Goal: Task Accomplishment & Management: Use online tool/utility

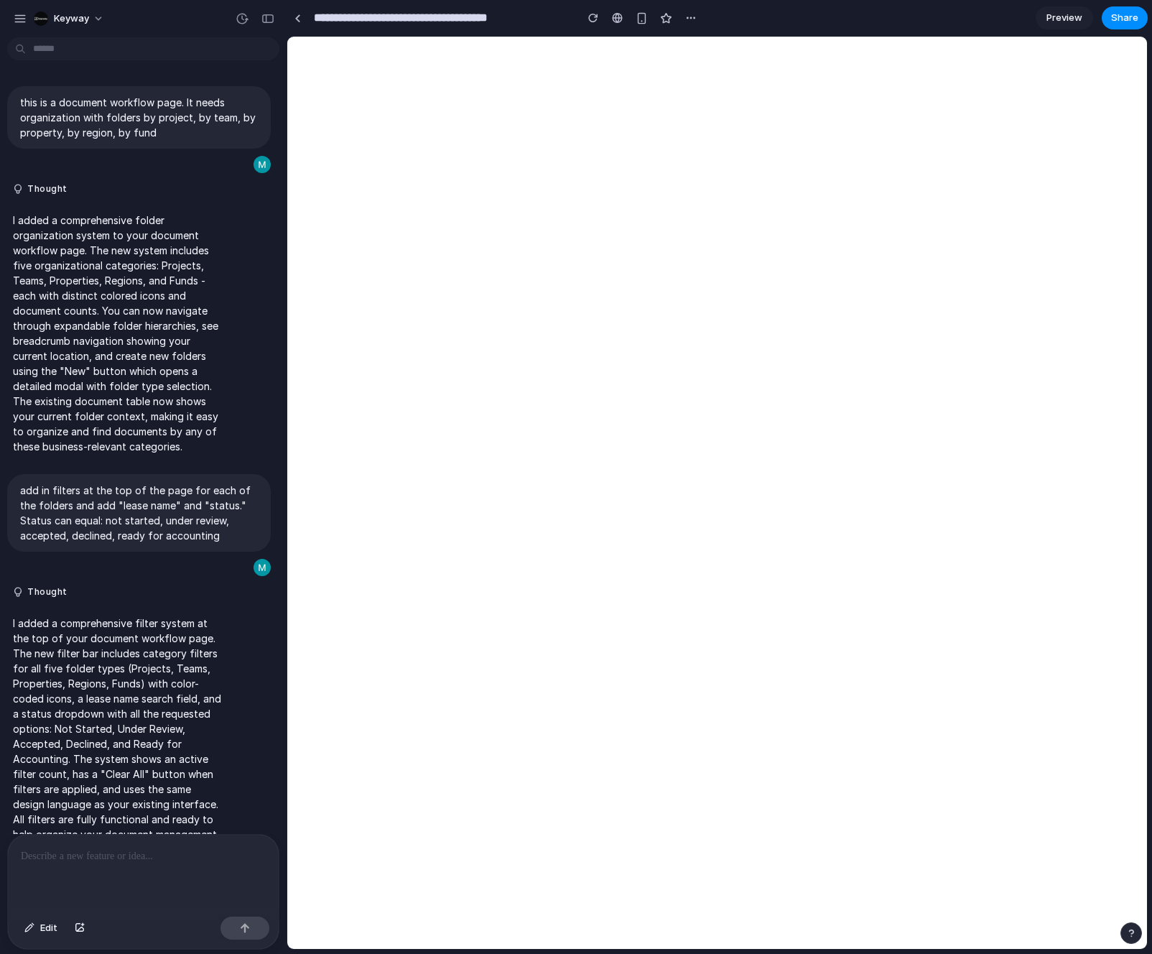
scroll to position [335, 0]
